Goal: Check status: Check status

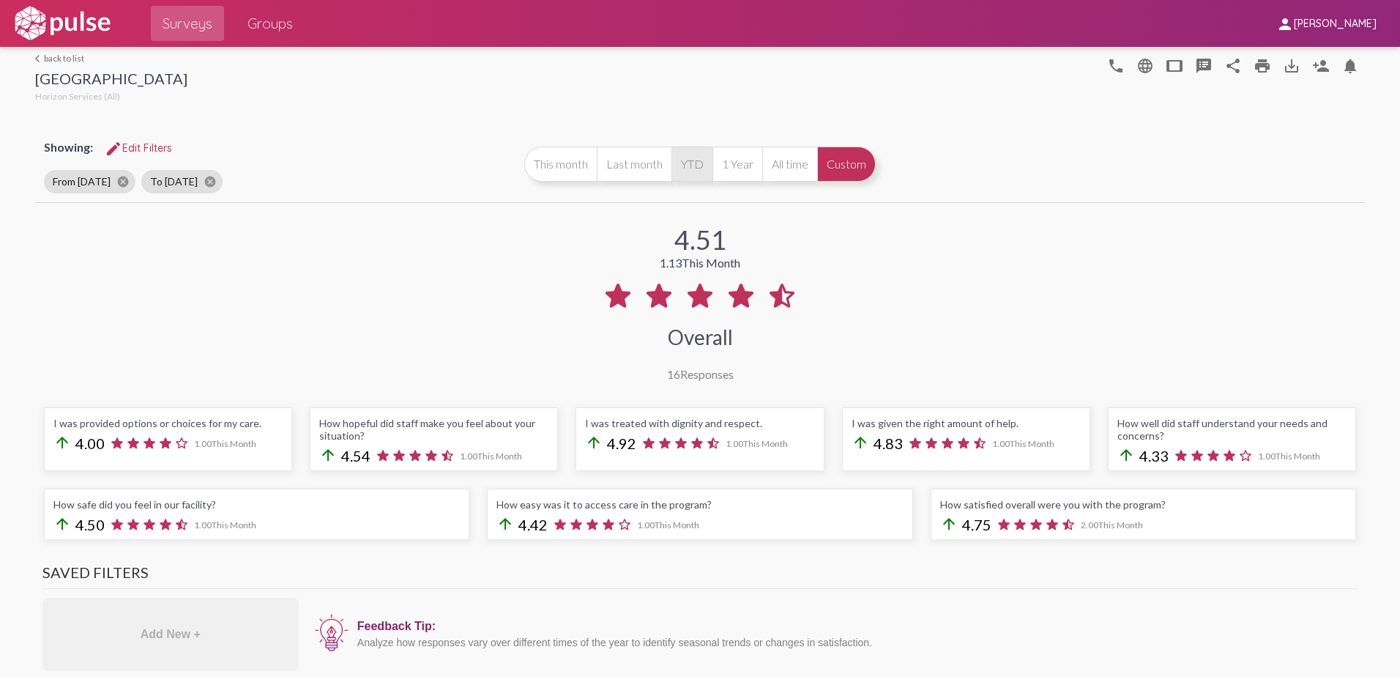
click at [682, 174] on button "YTD" at bounding box center [691, 163] width 41 height 35
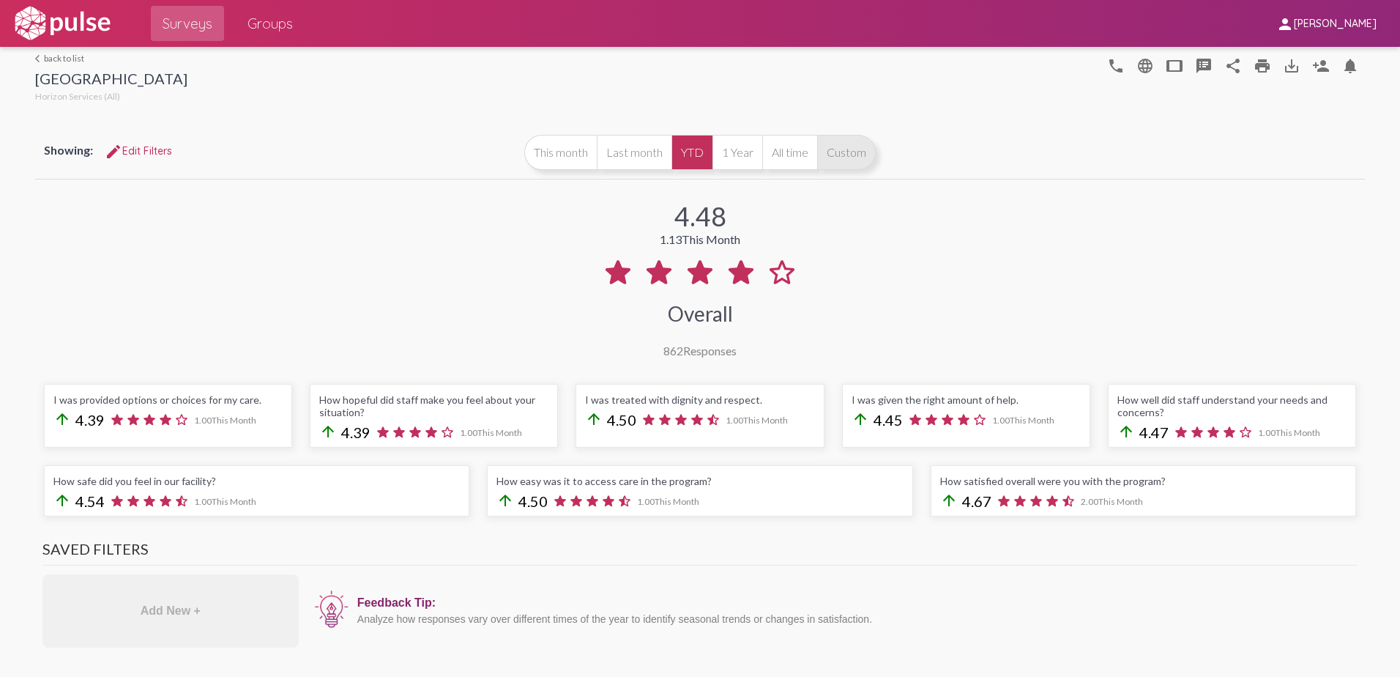
click at [860, 150] on button "Custom" at bounding box center [846, 152] width 59 height 35
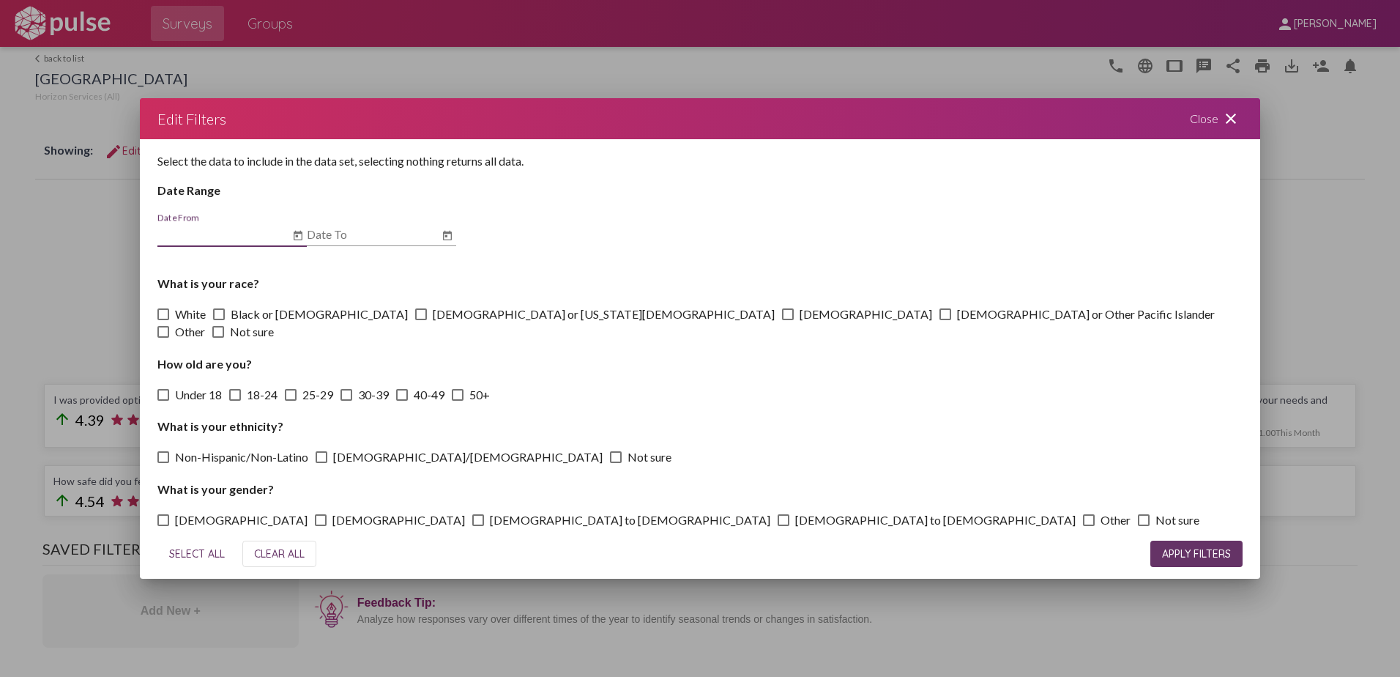
click at [209, 238] on input "Date From" at bounding box center [223, 234] width 132 height 13
click at [299, 245] on icon "Open calendar" at bounding box center [298, 236] width 12 height 18
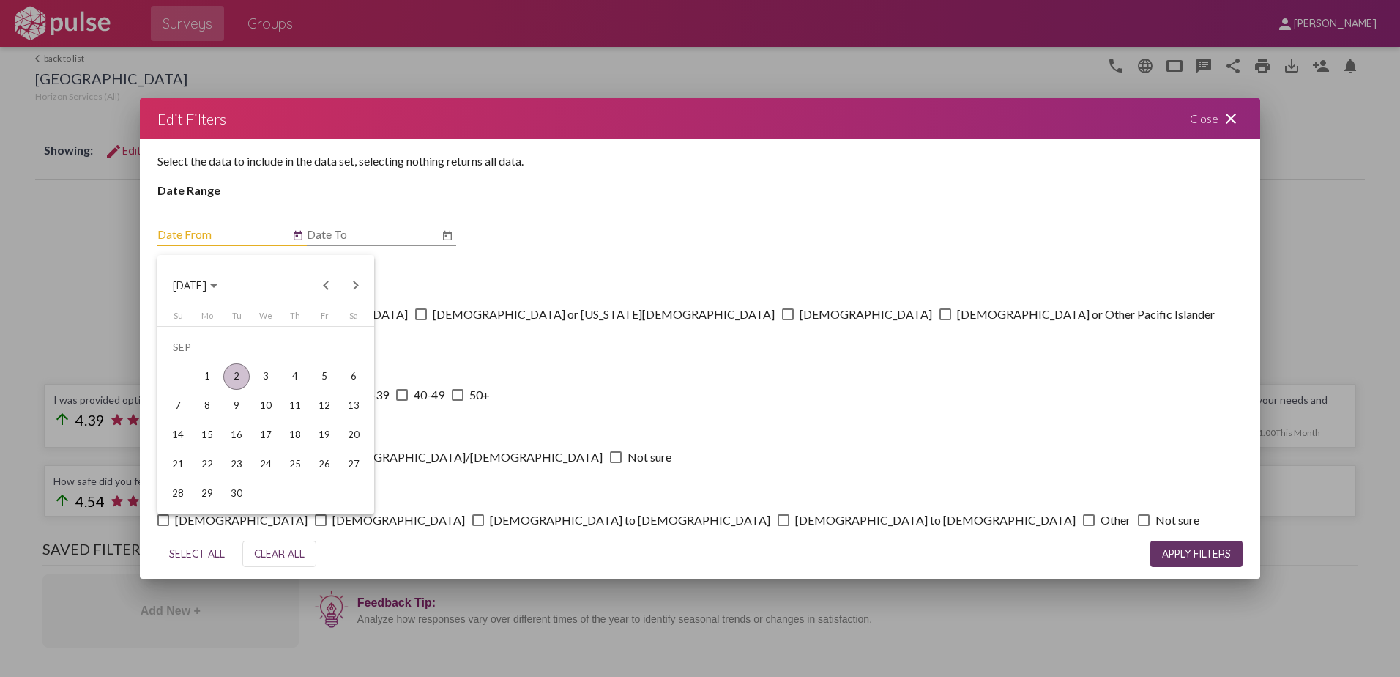
click at [206, 285] on span "[DATE]" at bounding box center [190, 285] width 34 height 13
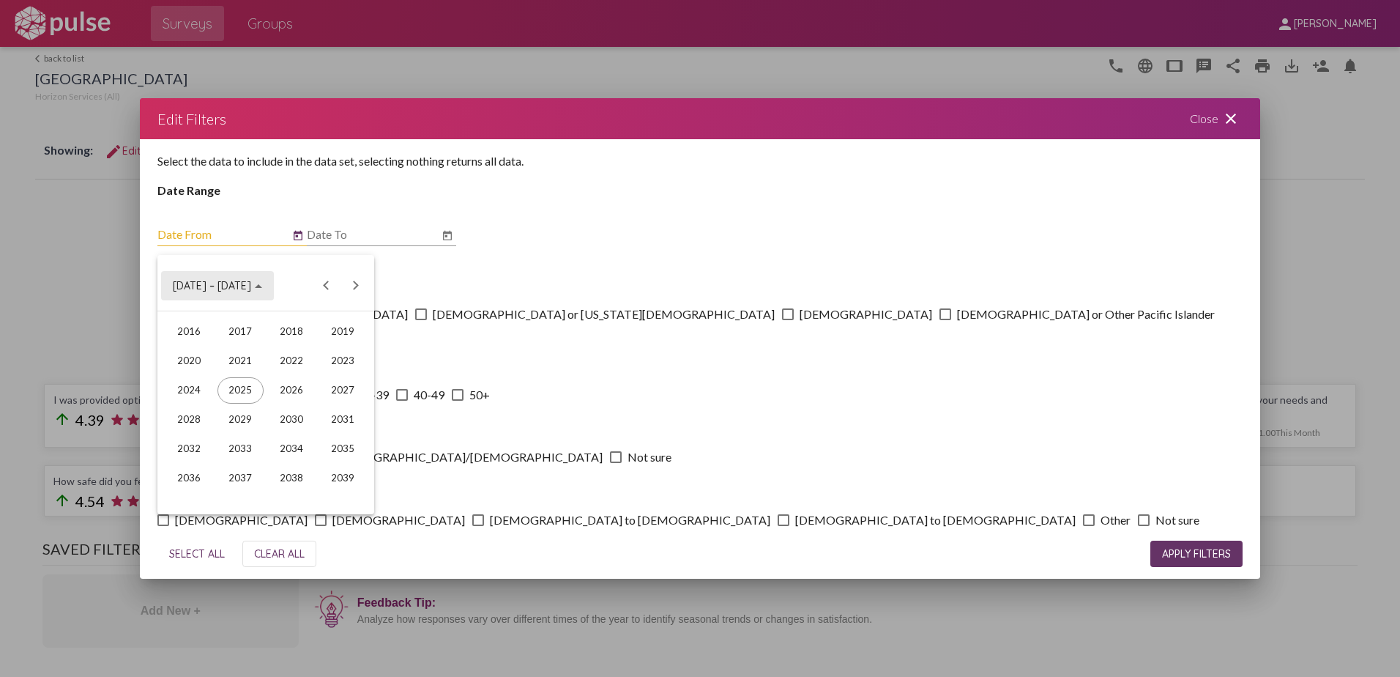
click at [229, 281] on span "[DATE] – [DATE]" at bounding box center [217, 284] width 89 height 13
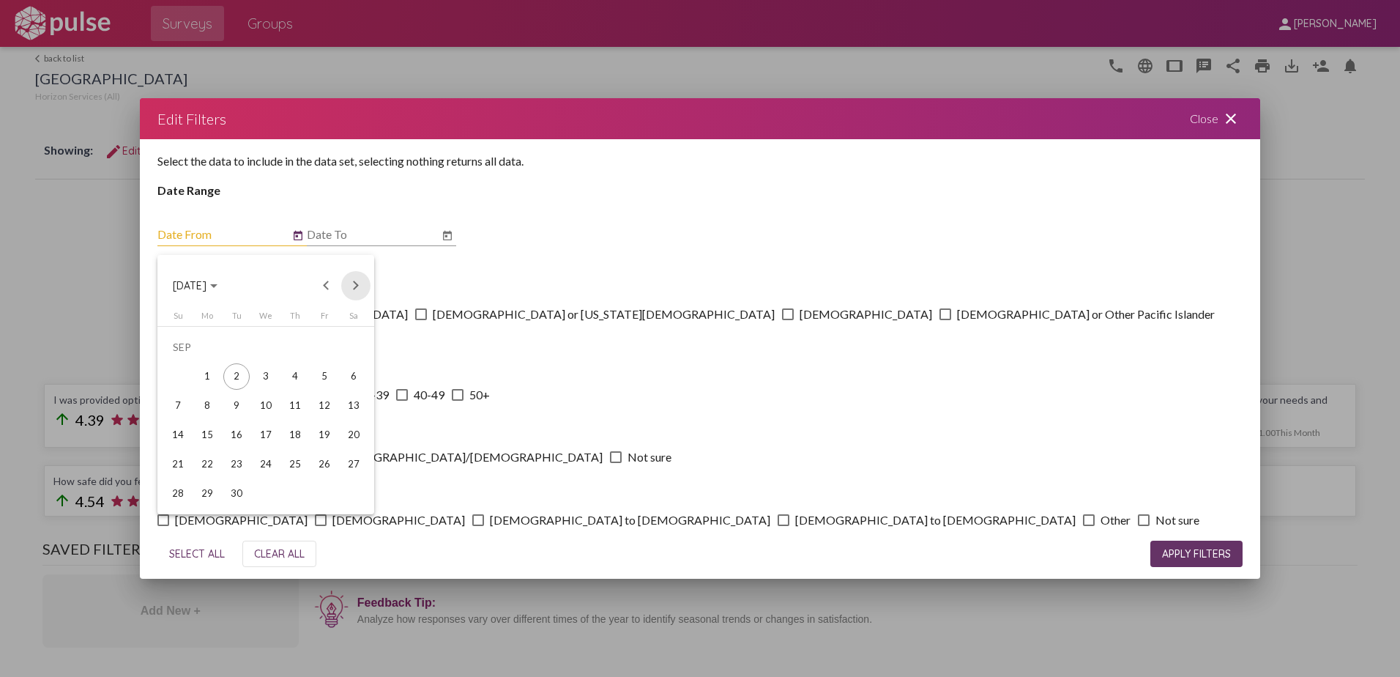
click at [354, 283] on button "Next month" at bounding box center [355, 285] width 29 height 29
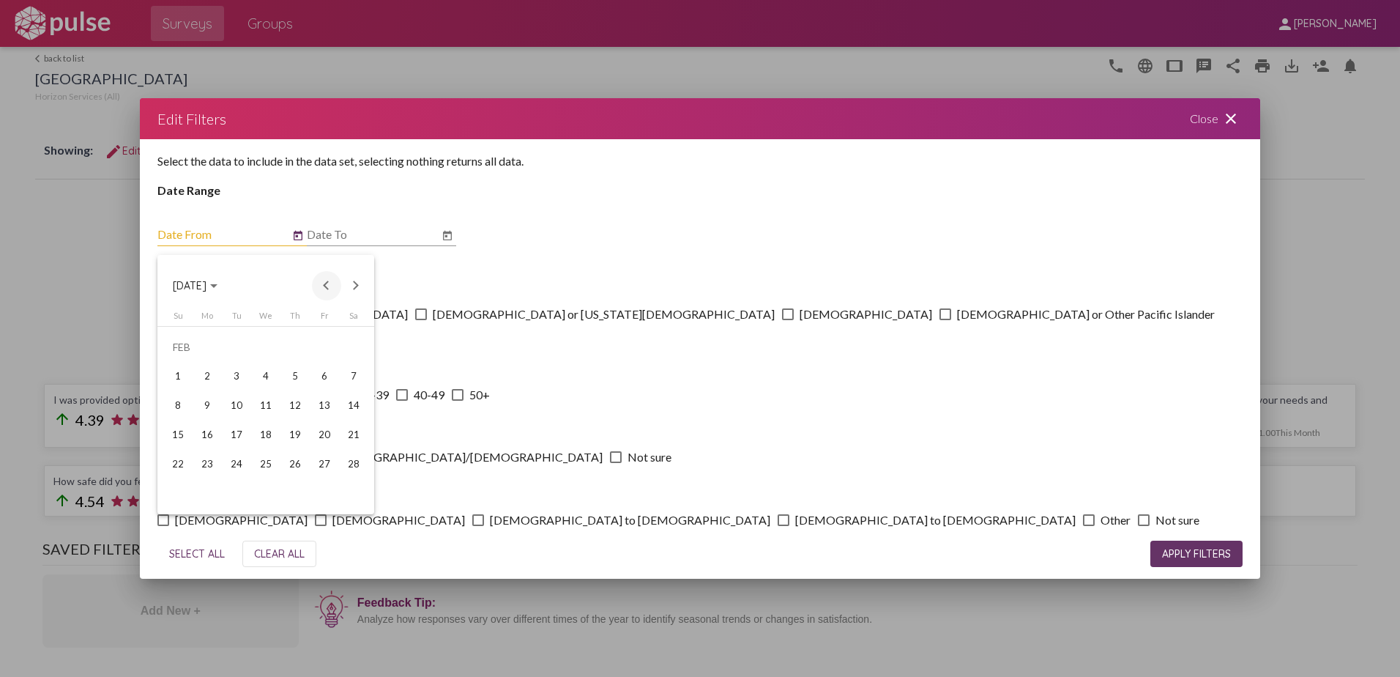
click at [327, 284] on button "Previous month" at bounding box center [326, 285] width 29 height 29
click at [301, 344] on div "1" at bounding box center [295, 347] width 26 height 26
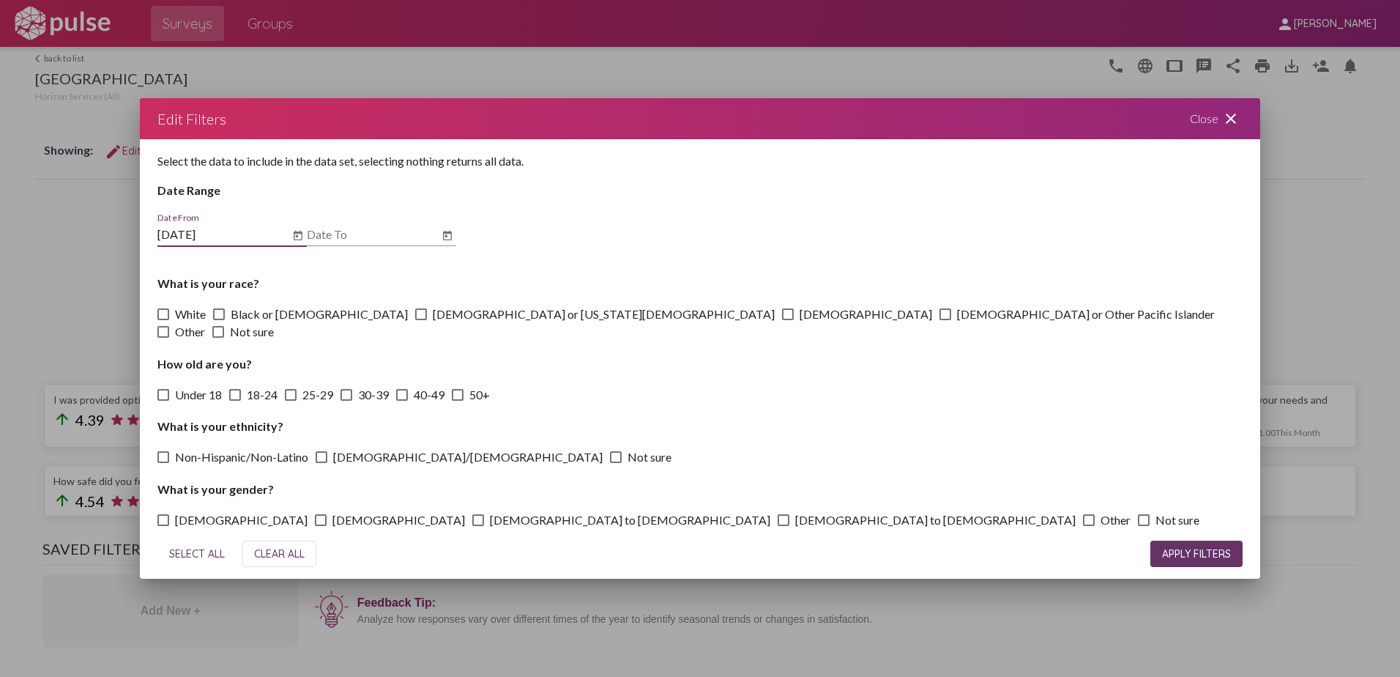
click at [219, 241] on input "[DATE]" at bounding box center [223, 234] width 132 height 13
type input "[DATE]"
click at [450, 242] on icon "Open calendar" at bounding box center [448, 236] width 12 height 18
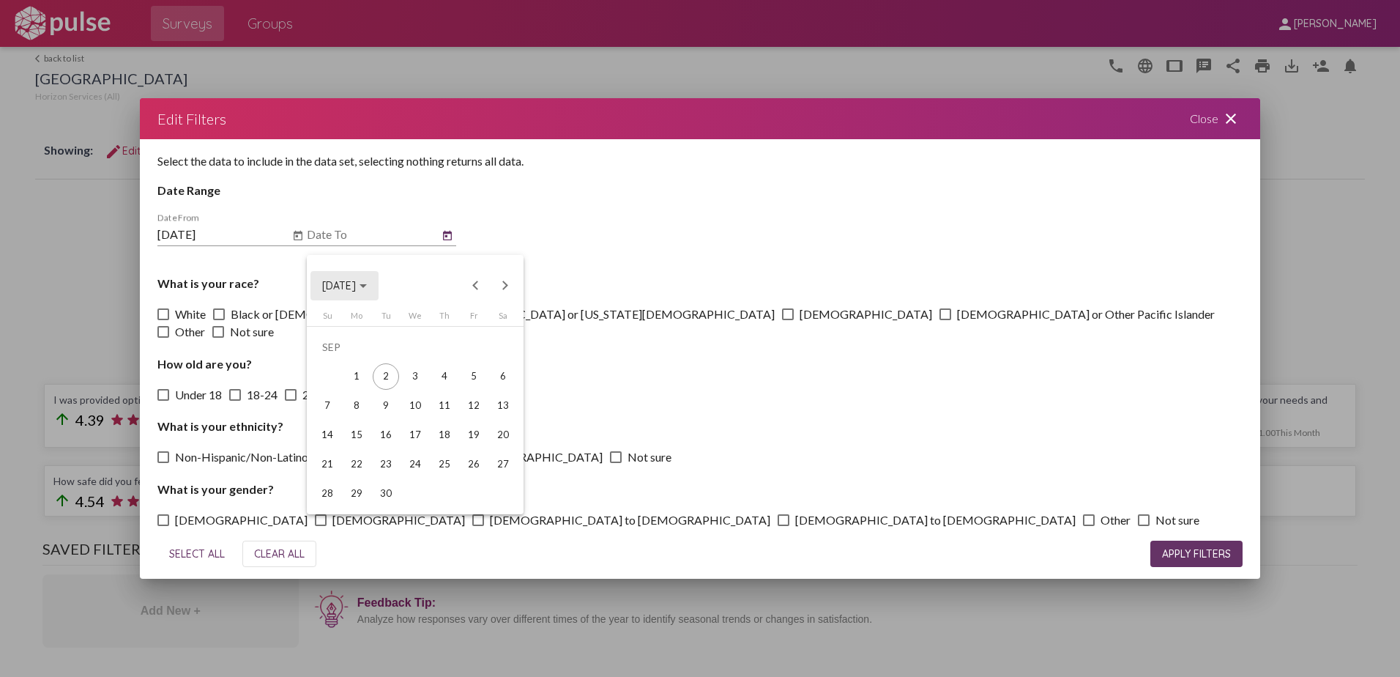
click at [367, 287] on div "Choose month and year" at bounding box center [363, 286] width 7 height 4
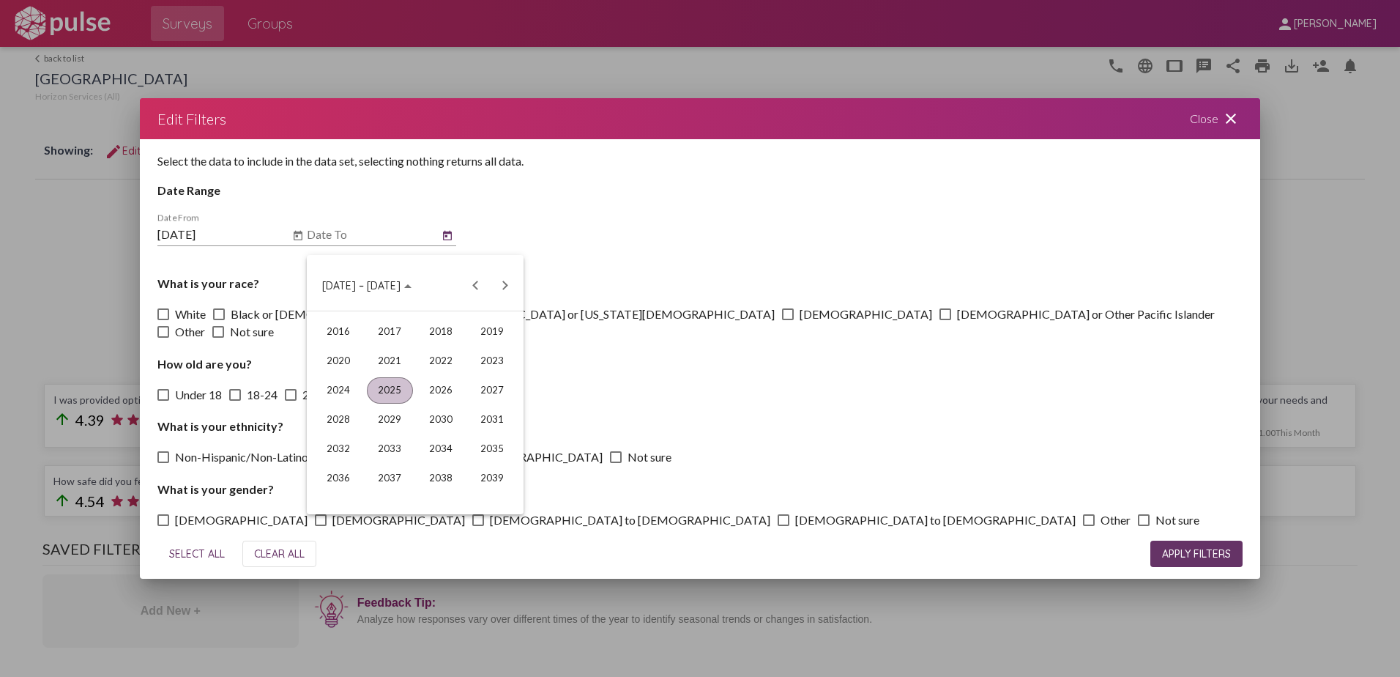
click at [404, 285] on div "Choose date" at bounding box center [407, 286] width 7 height 4
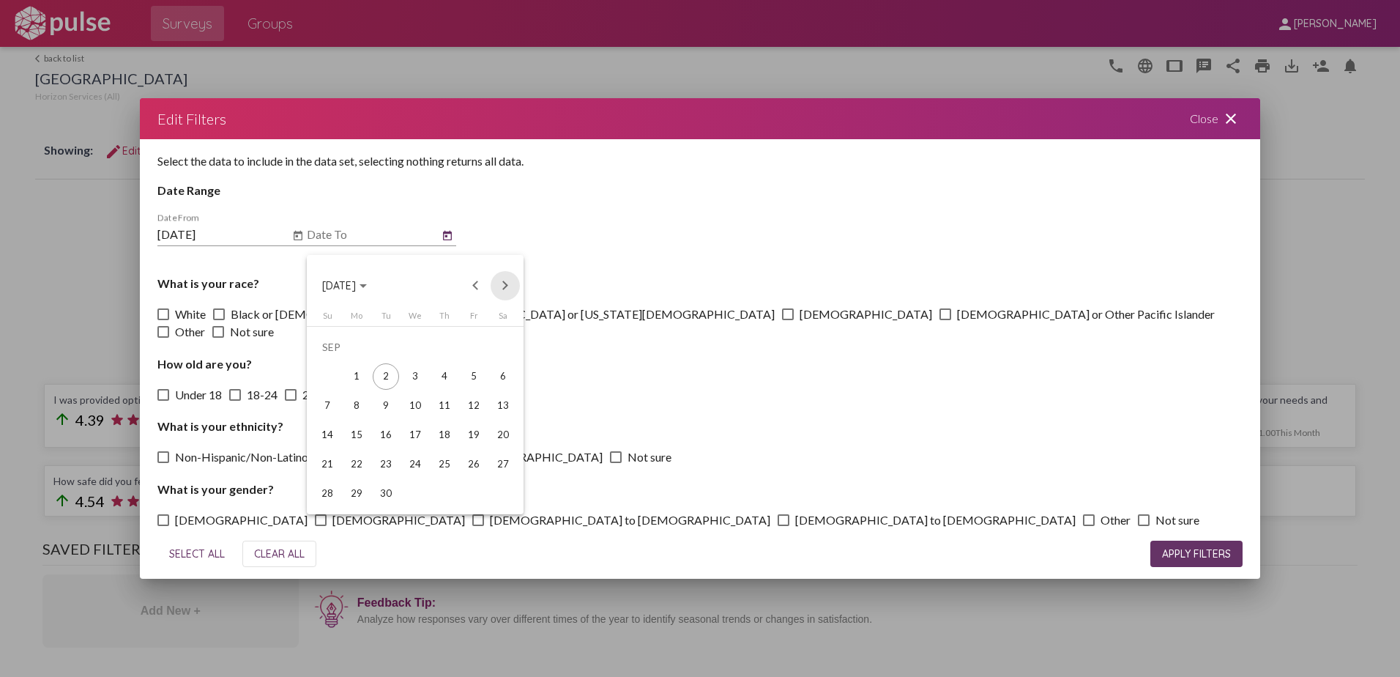
click at [507, 283] on button "Next month" at bounding box center [505, 285] width 29 height 29
click at [478, 284] on button "Previous month" at bounding box center [475, 285] width 29 height 29
click at [384, 464] on div "26" at bounding box center [386, 464] width 26 height 26
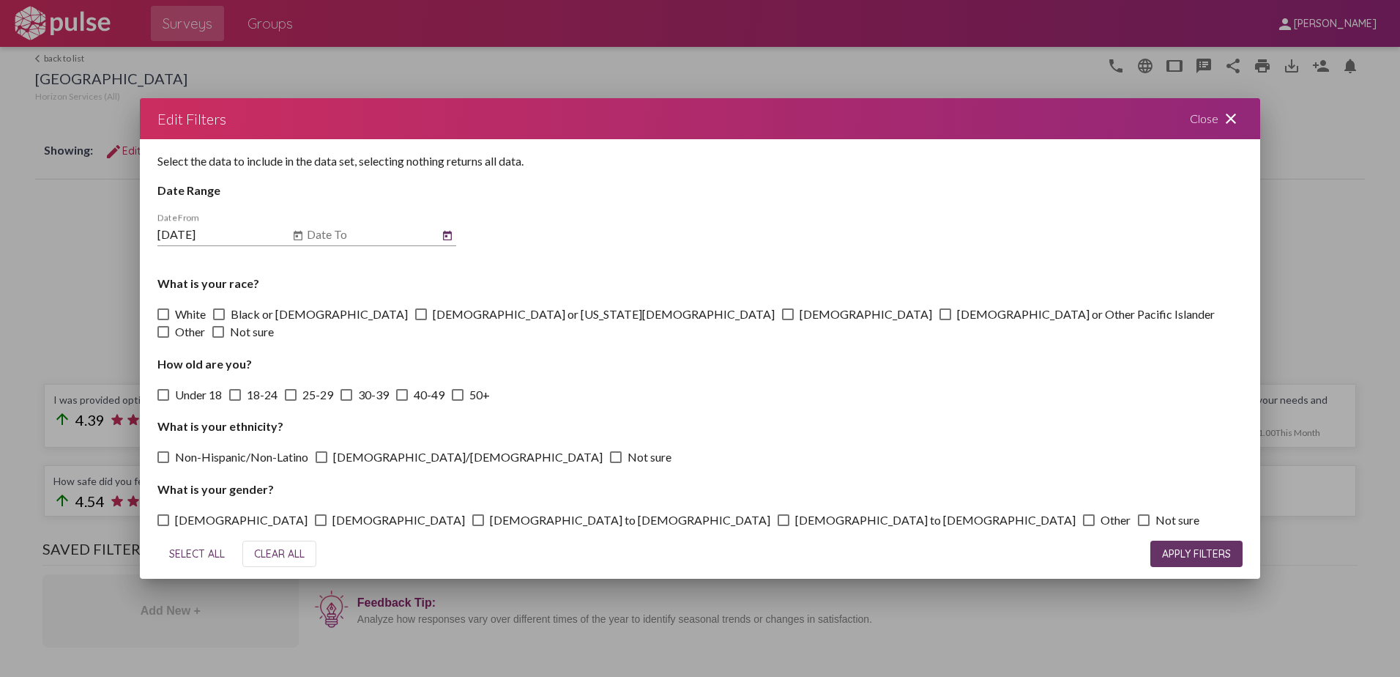
type input "[DATE]"
click at [1190, 547] on span "APPLY FILTERS" at bounding box center [1196, 553] width 69 height 13
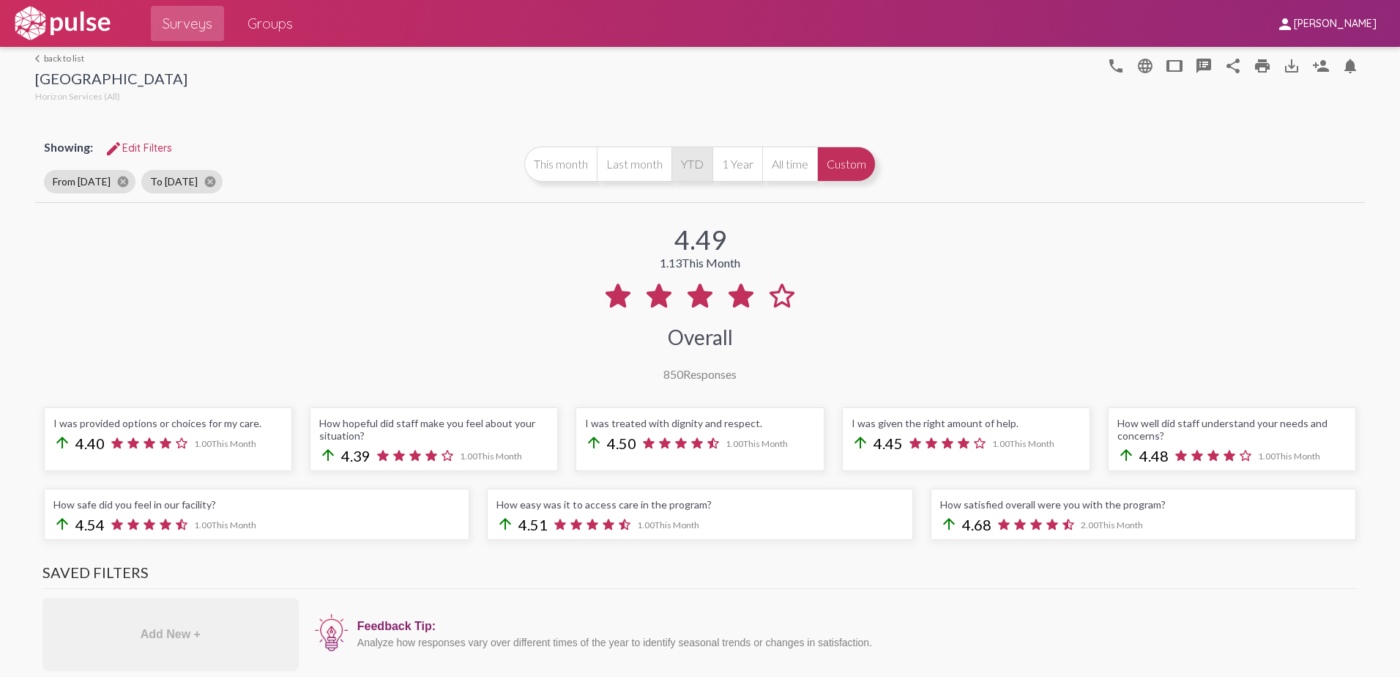
click at [685, 164] on button "YTD" at bounding box center [691, 163] width 41 height 35
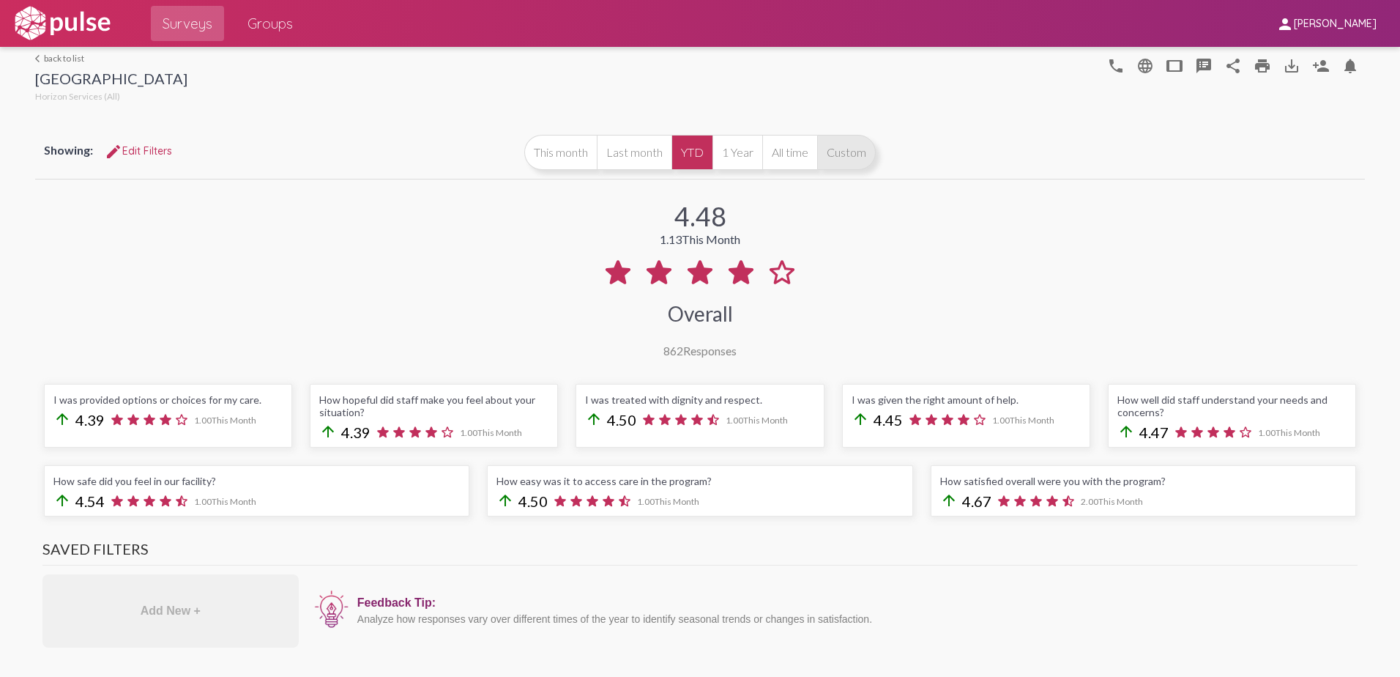
click at [850, 155] on button "Custom" at bounding box center [846, 152] width 59 height 35
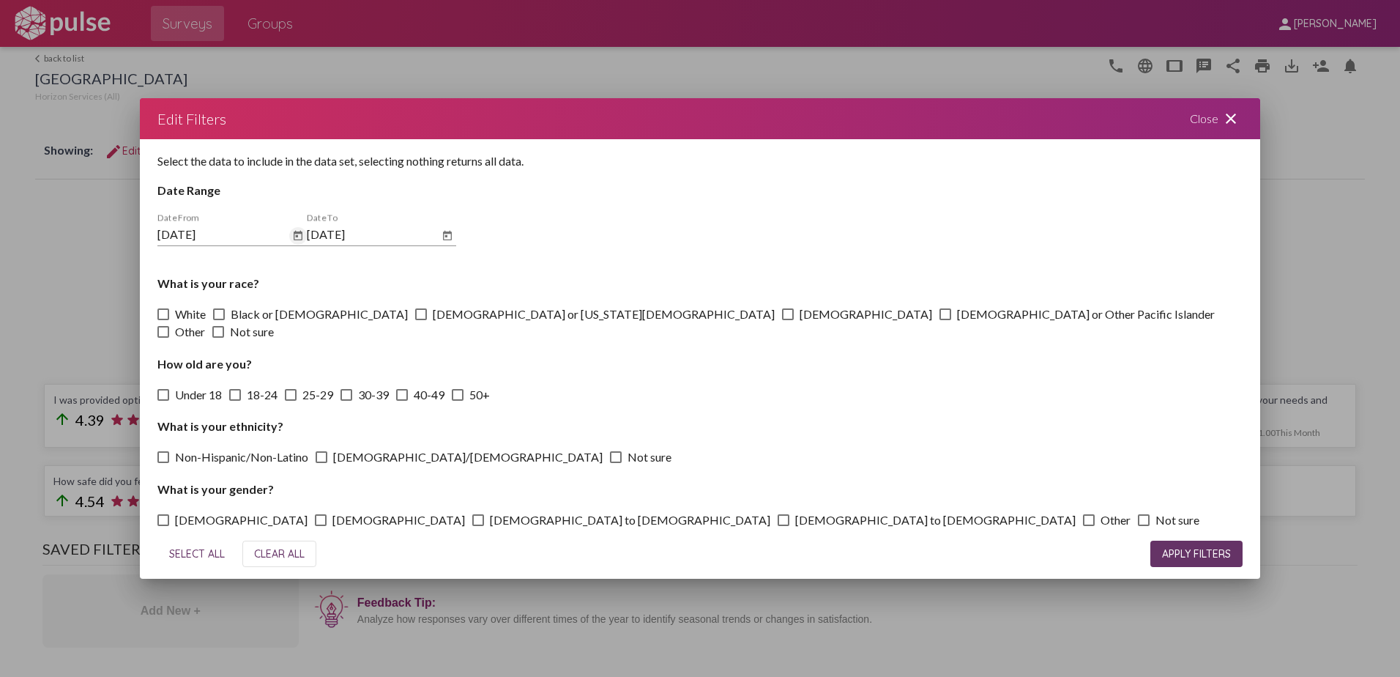
click at [295, 242] on icon "Open calendar" at bounding box center [298, 236] width 12 height 18
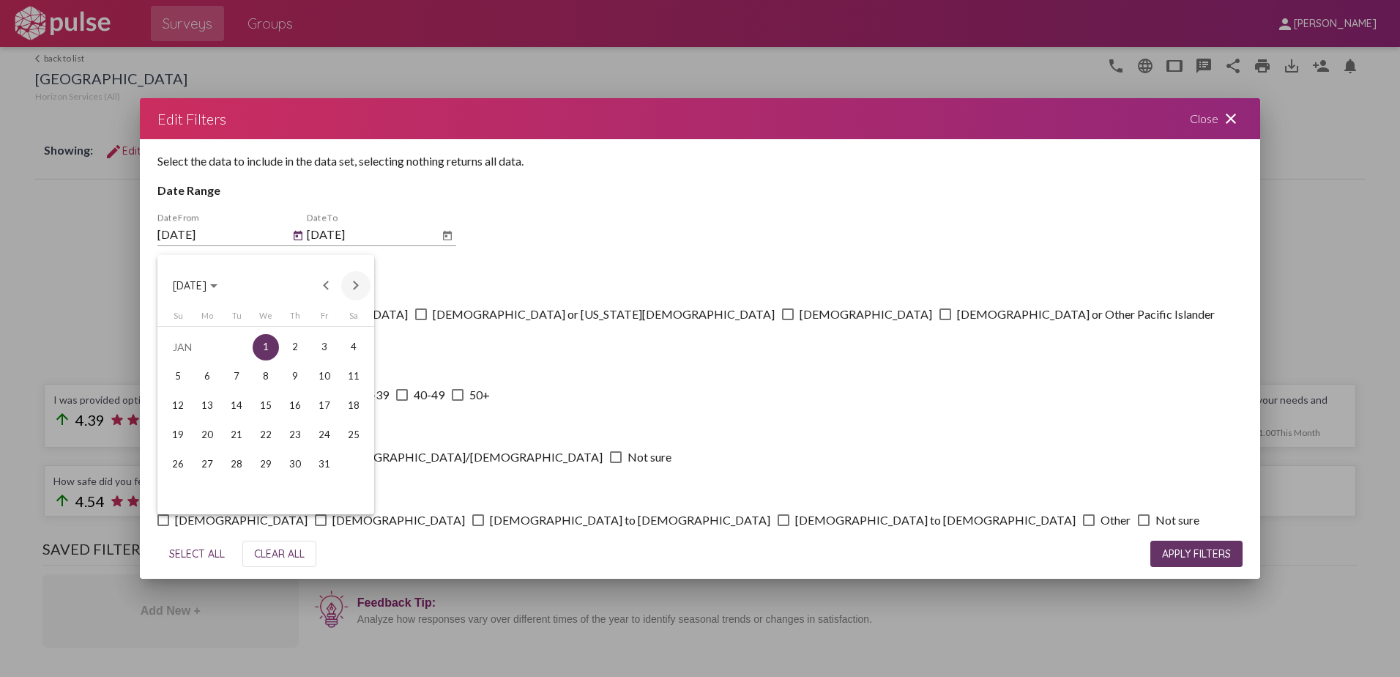
click at [354, 281] on button "Next month" at bounding box center [355, 285] width 29 height 29
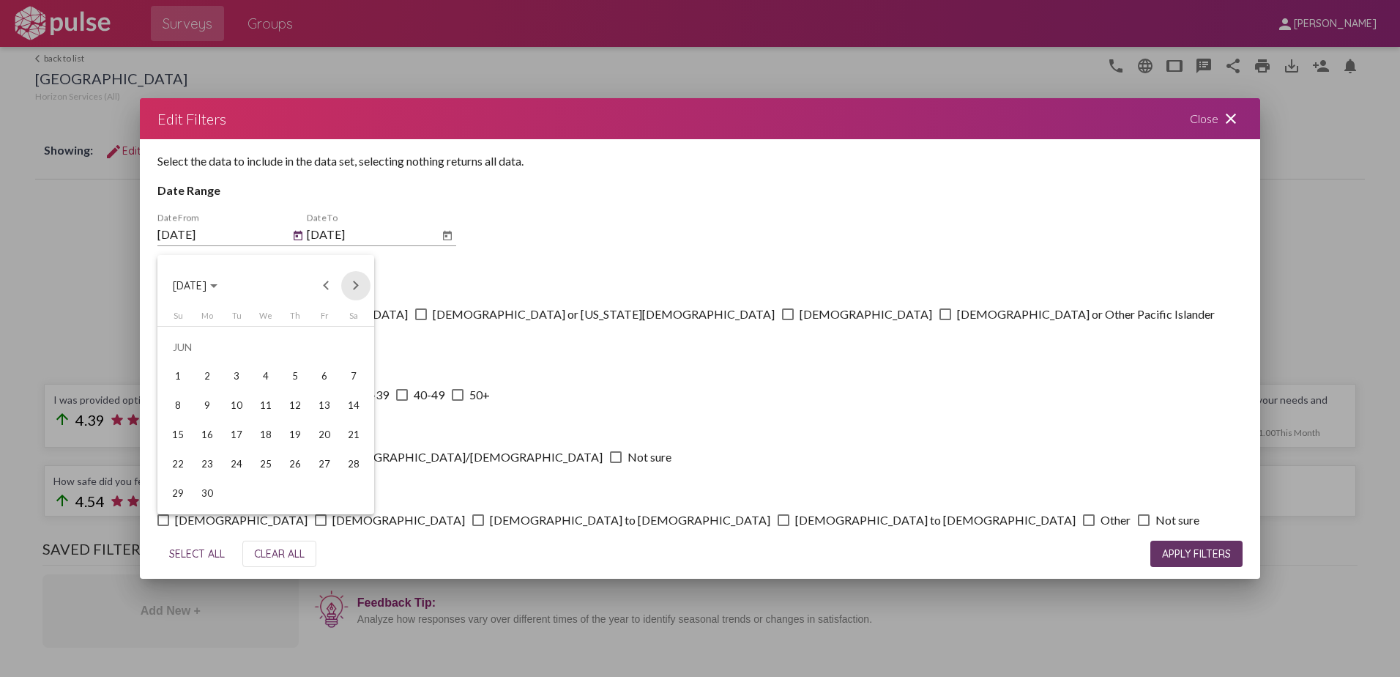
click at [354, 281] on button "Next month" at bounding box center [355, 285] width 29 height 29
click at [229, 285] on button "[DATE]" at bounding box center [195, 285] width 68 height 29
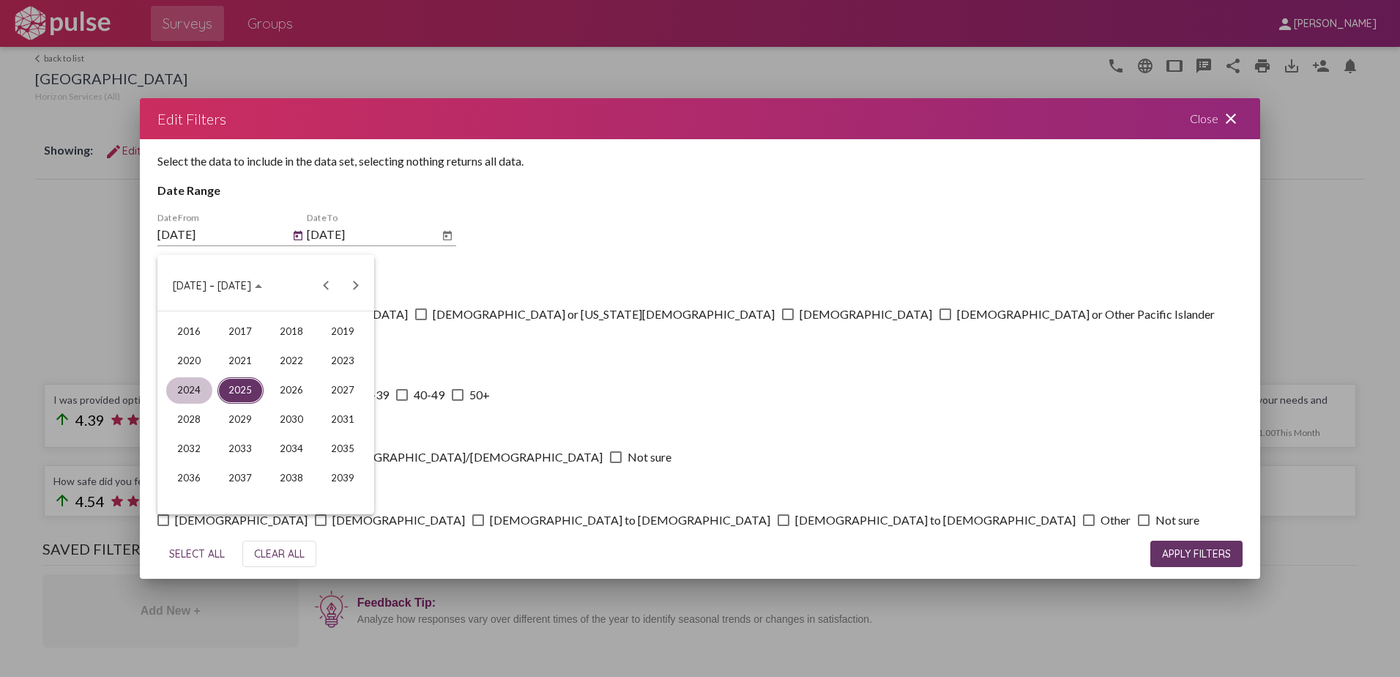
click at [195, 387] on div "2024" at bounding box center [189, 390] width 46 height 26
click at [346, 390] on div "AUG" at bounding box center [343, 390] width 46 height 26
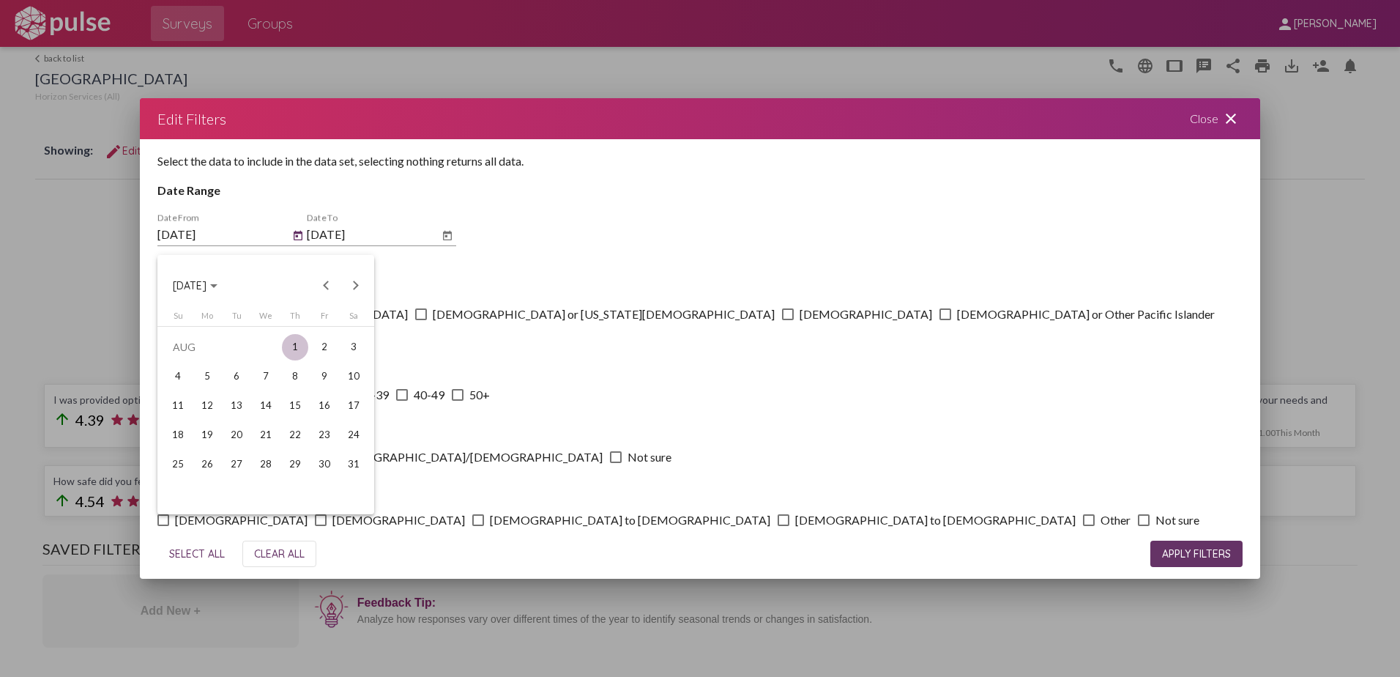
click at [295, 343] on div "1" at bounding box center [295, 347] width 26 height 26
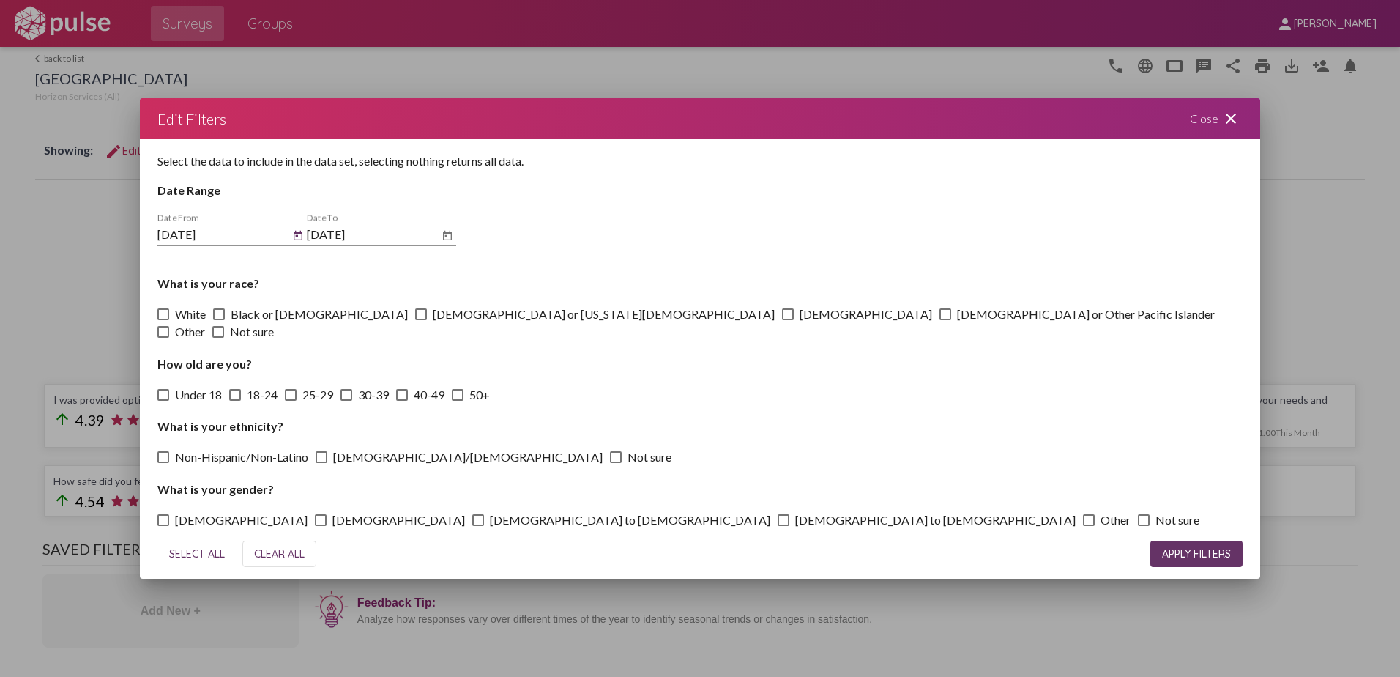
type input "[DATE]"
click at [444, 242] on icon "Open calendar" at bounding box center [448, 236] width 12 height 18
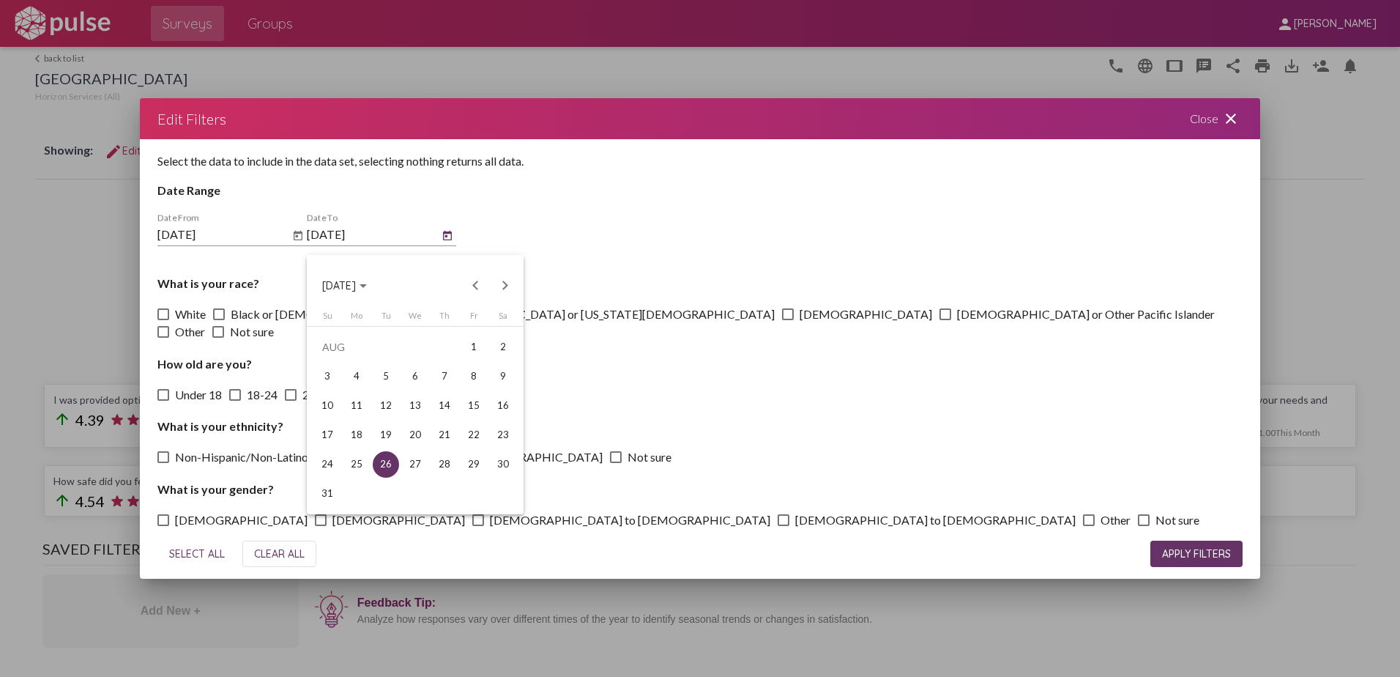
drag, startPoint x: 1177, startPoint y: 542, endPoint x: 859, endPoint y: 493, distance: 322.1
click at [1176, 540] on div at bounding box center [700, 338] width 1400 height 677
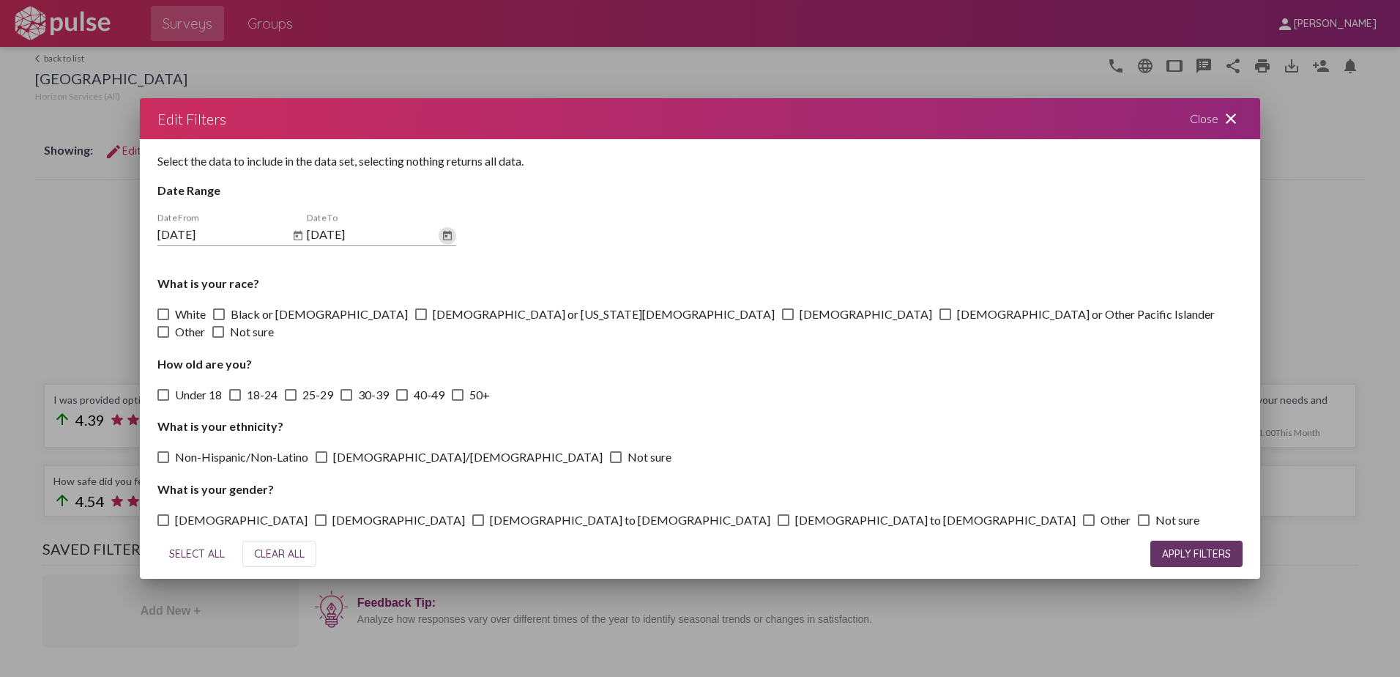
click at [1199, 547] on span "APPLY FILTERS" at bounding box center [1196, 553] width 69 height 13
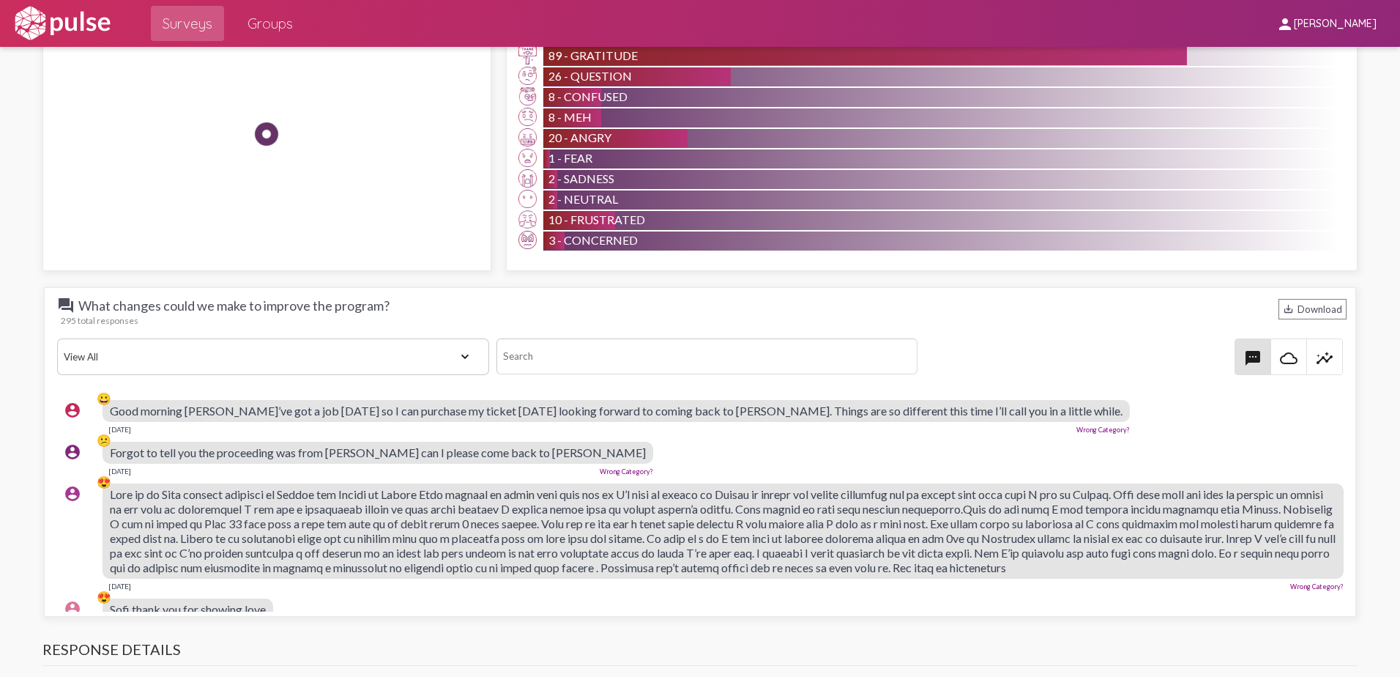
scroll to position [1464, 0]
